Goal: Task Accomplishment & Management: Manage account settings

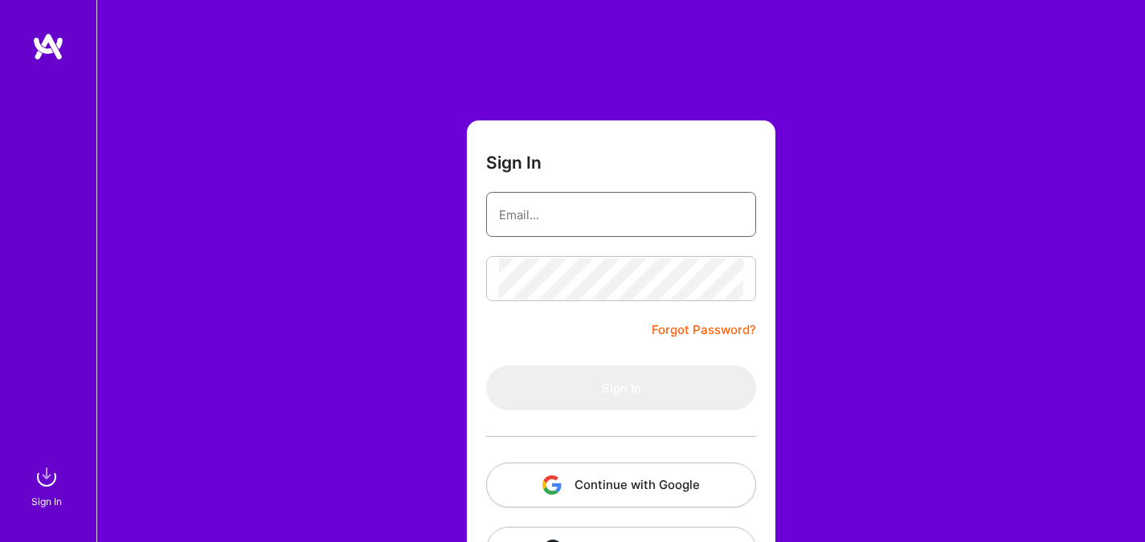
type input "[EMAIL_ADDRESS][DOMAIN_NAME]"
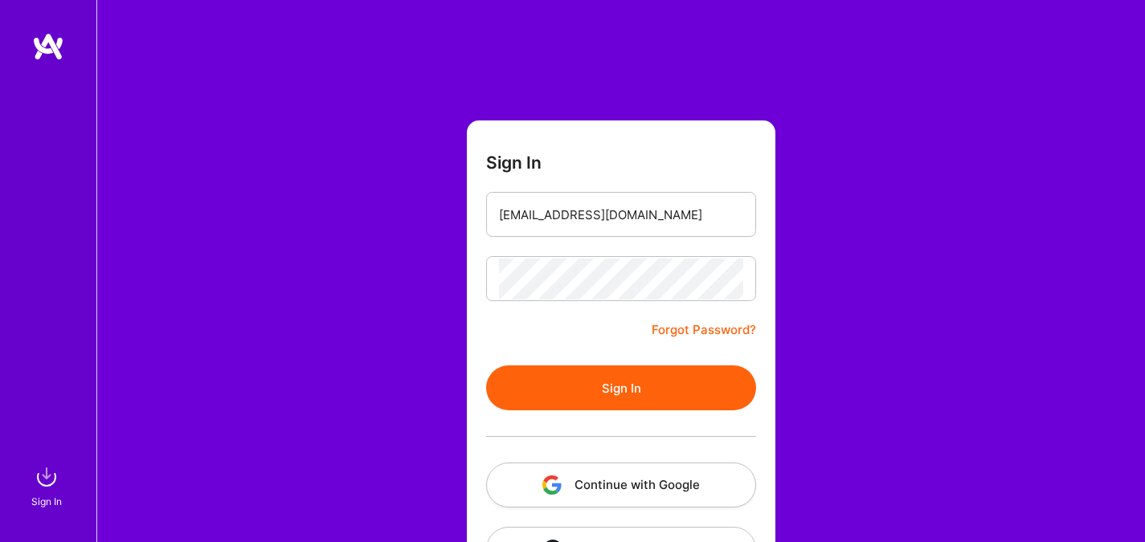
click at [553, 384] on button "Sign In" at bounding box center [621, 387] width 270 height 45
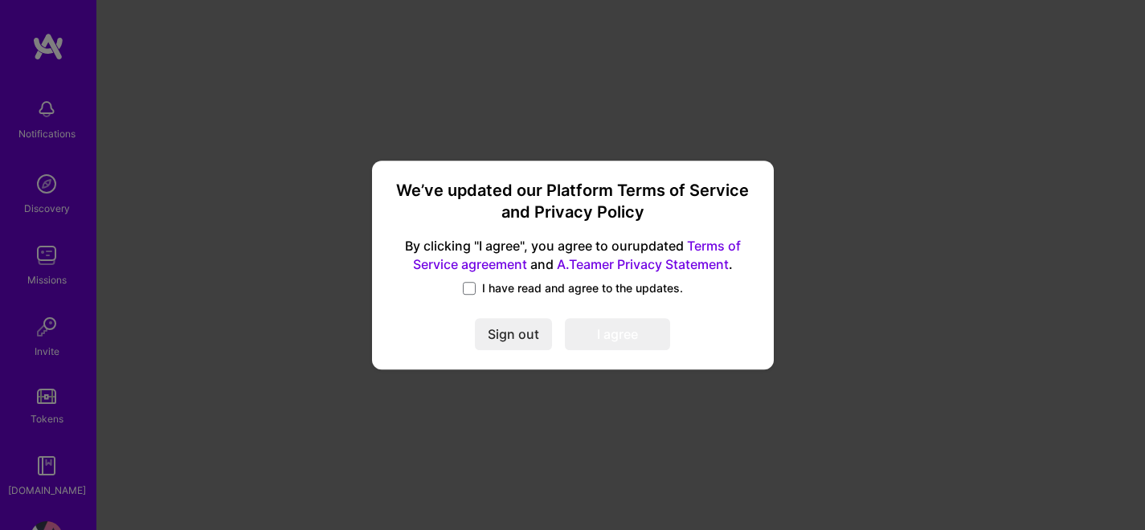
click at [487, 282] on span "I have read and agree to the updates." at bounding box center [582, 288] width 201 height 16
click at [0, 0] on input "I have read and agree to the updates." at bounding box center [0, 0] width 0 height 0
click at [601, 328] on button "I agree" at bounding box center [617, 334] width 105 height 32
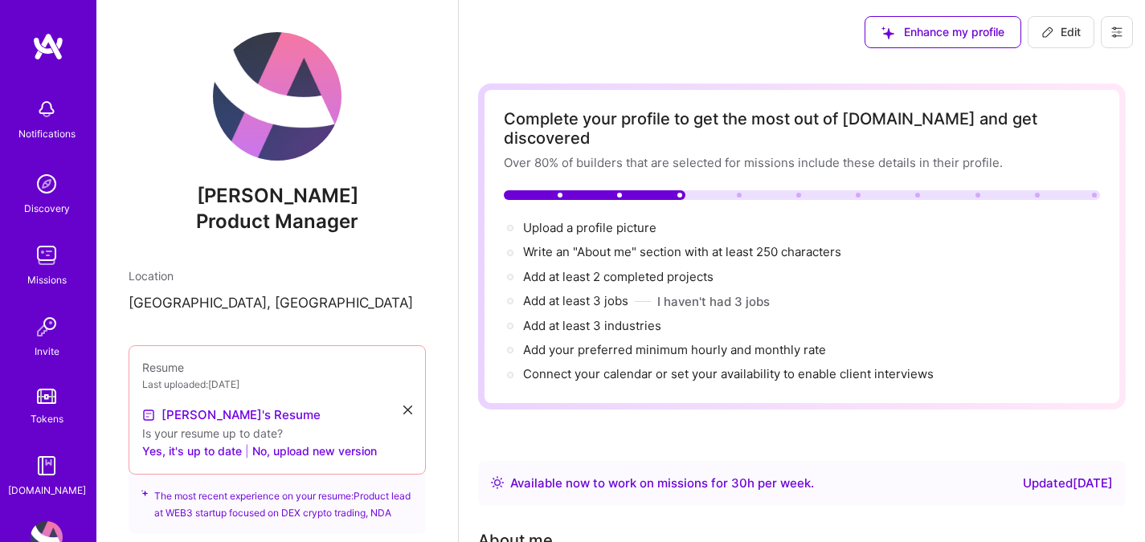
click at [1107, 41] on button at bounding box center [1116, 32] width 32 height 32
click at [1027, 80] on button "Settings" at bounding box center [1072, 68] width 120 height 41
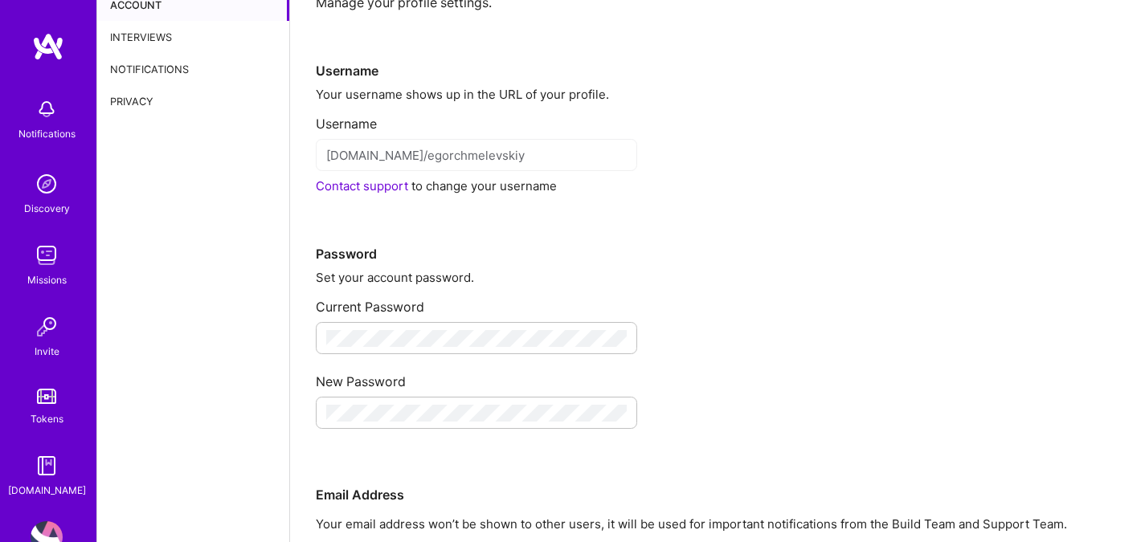
scroll to position [54, 0]
click at [145, 113] on div "Privacy" at bounding box center [193, 102] width 192 height 32
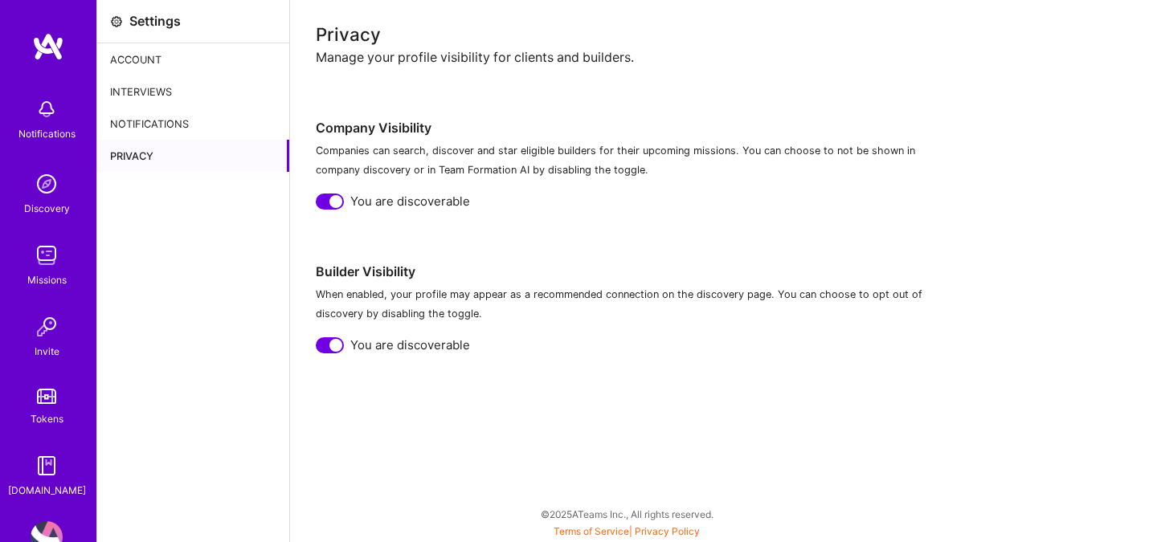
click at [170, 69] on div "Account" at bounding box center [193, 59] width 192 height 32
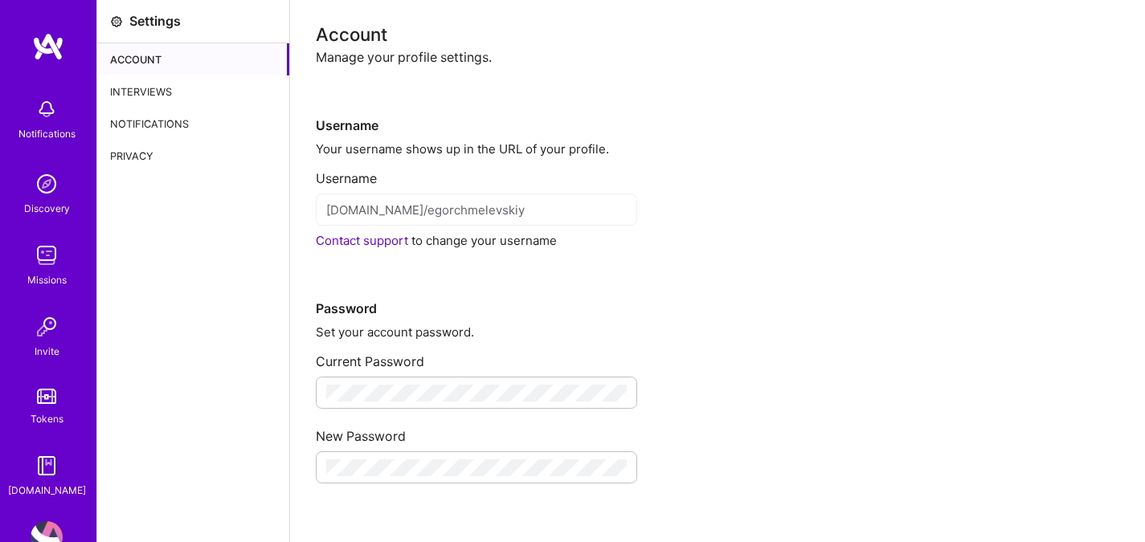
click at [140, 114] on div "Notifications" at bounding box center [193, 124] width 192 height 32
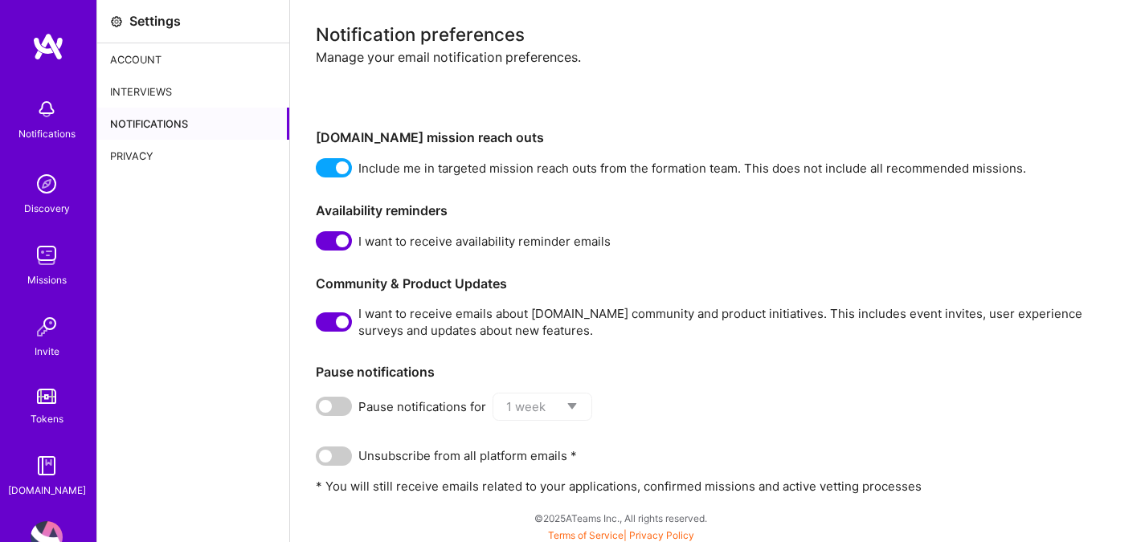
click at [318, 168] on span at bounding box center [334, 167] width 36 height 19
click at [319, 171] on input "checkbox" at bounding box center [319, 171] width 0 height 0
click at [324, 234] on span at bounding box center [334, 240] width 36 height 19
click at [319, 244] on input "checkbox" at bounding box center [319, 244] width 0 height 0
click at [322, 312] on span at bounding box center [334, 321] width 36 height 19
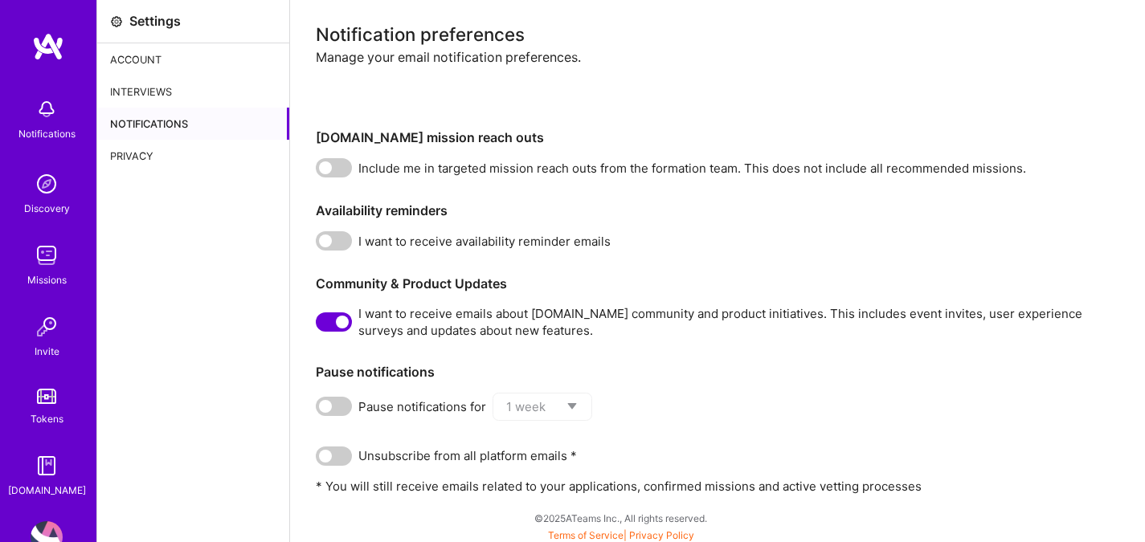
click at [319, 325] on input "checkbox" at bounding box center [319, 325] width 0 height 0
